Goal: Information Seeking & Learning: Check status

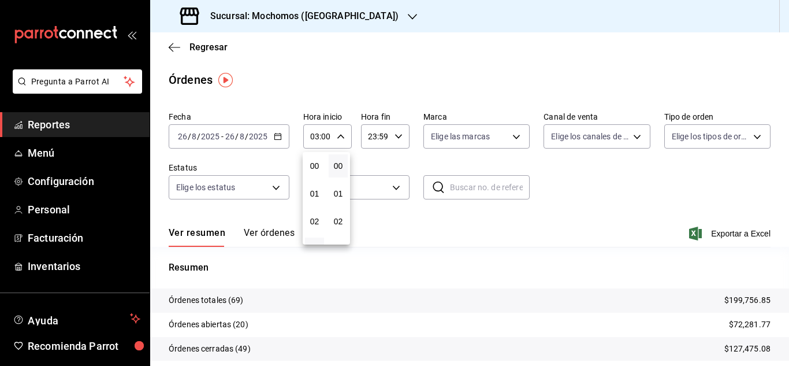
scroll to position [58, 0]
click at [44, 108] on div at bounding box center [394, 183] width 789 height 366
click at [50, 124] on span "Reportes" at bounding box center [84, 125] width 113 height 16
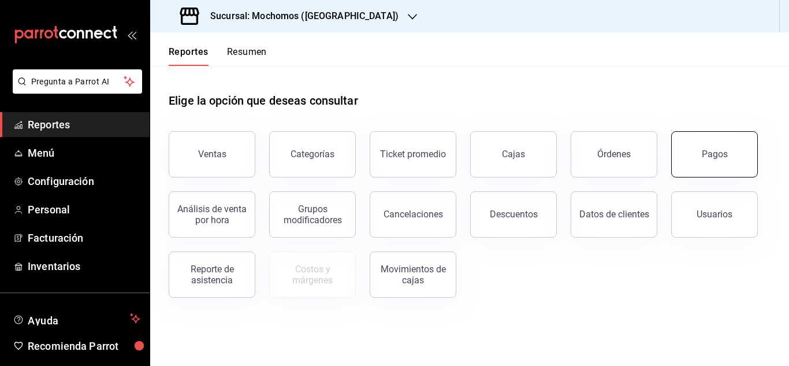
click at [723, 155] on div "Pagos" at bounding box center [715, 154] width 26 height 11
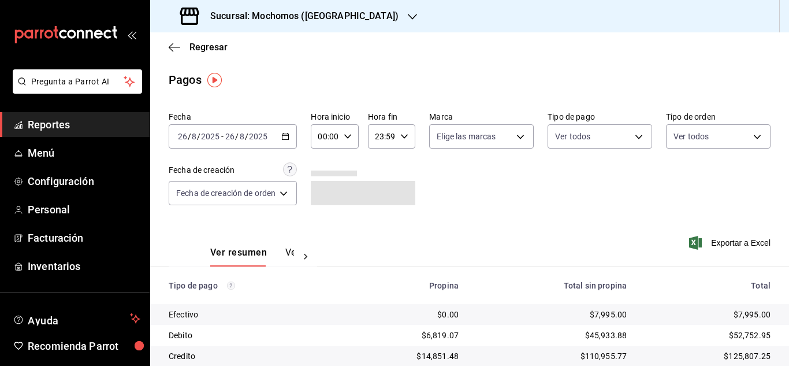
click at [352, 139] on div "00:00 Hora inicio" at bounding box center [334, 136] width 47 height 24
click at [322, 216] on span "04" at bounding box center [324, 218] width 5 height 9
type input "04:00"
click at [576, 214] on div at bounding box center [394, 183] width 789 height 366
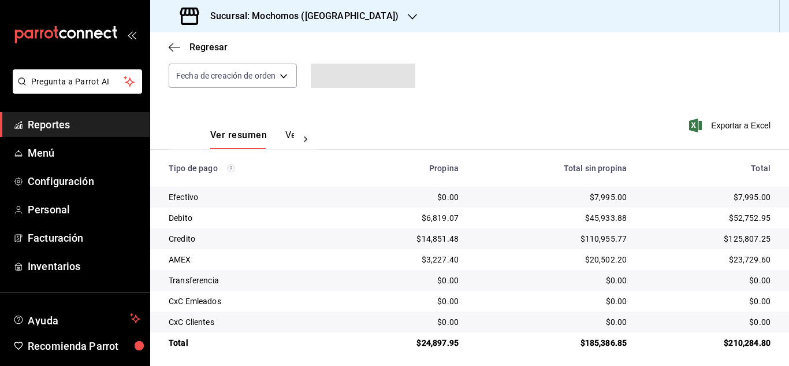
scroll to position [124, 0]
